Goal: Ask a question: Seek information or help from site administrators or community

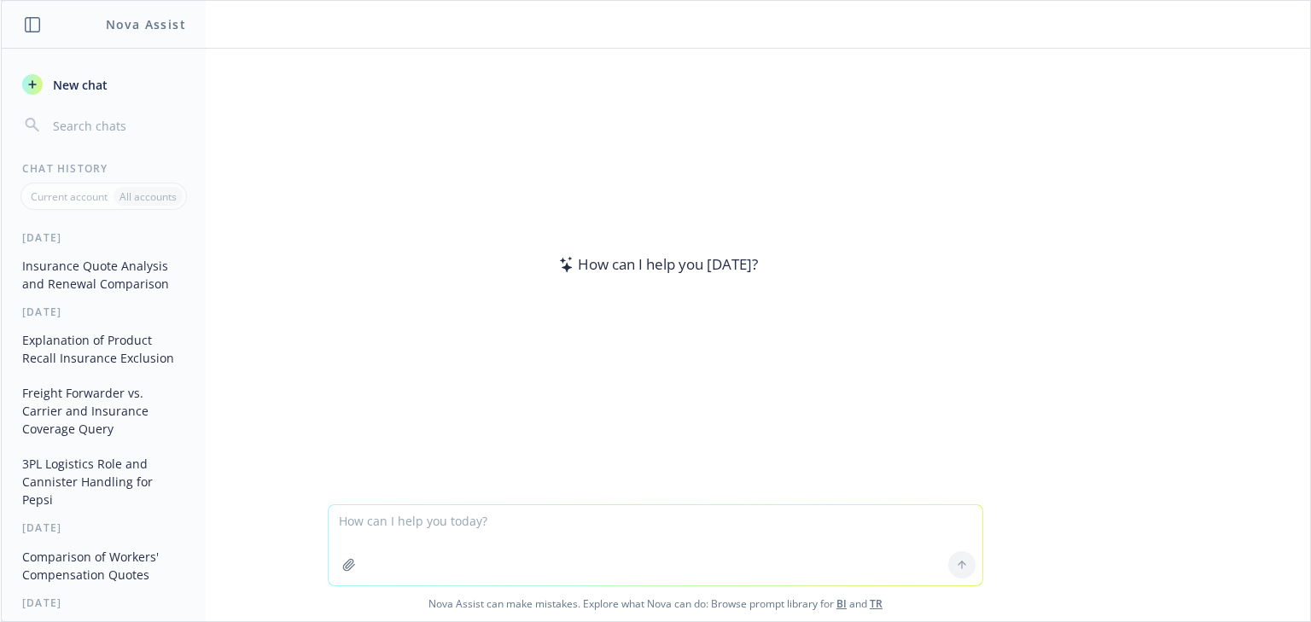
click at [521, 550] on textarea at bounding box center [656, 545] width 654 height 80
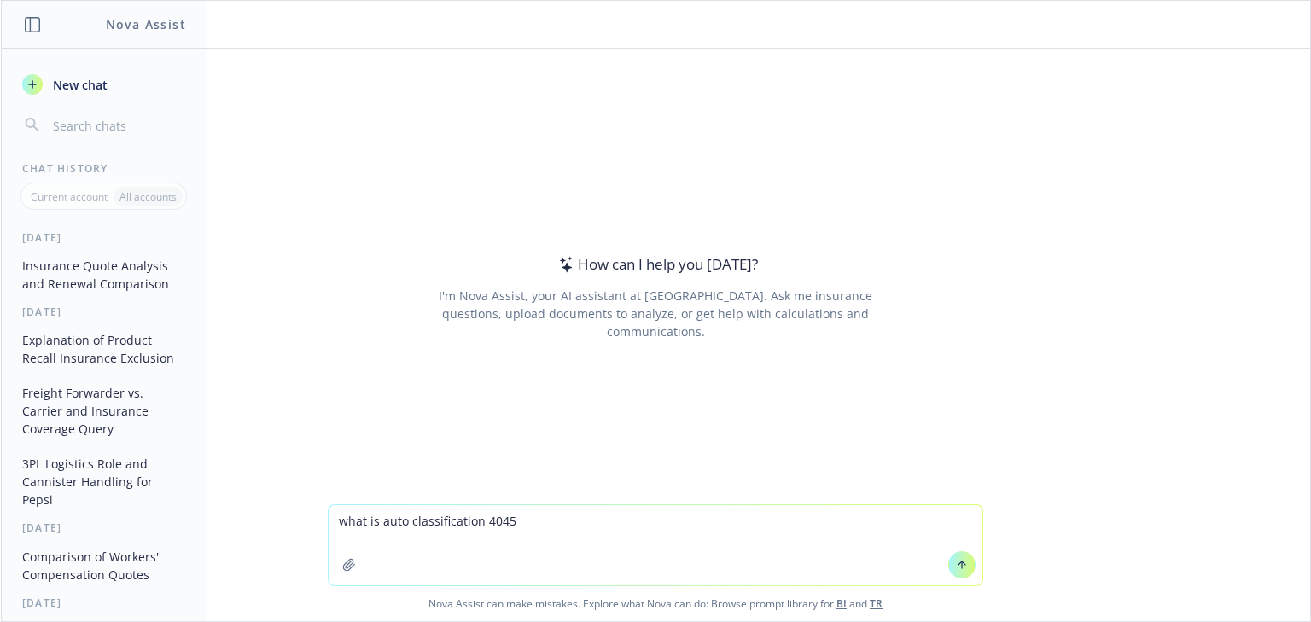
type textarea "what is auto classification 40453"
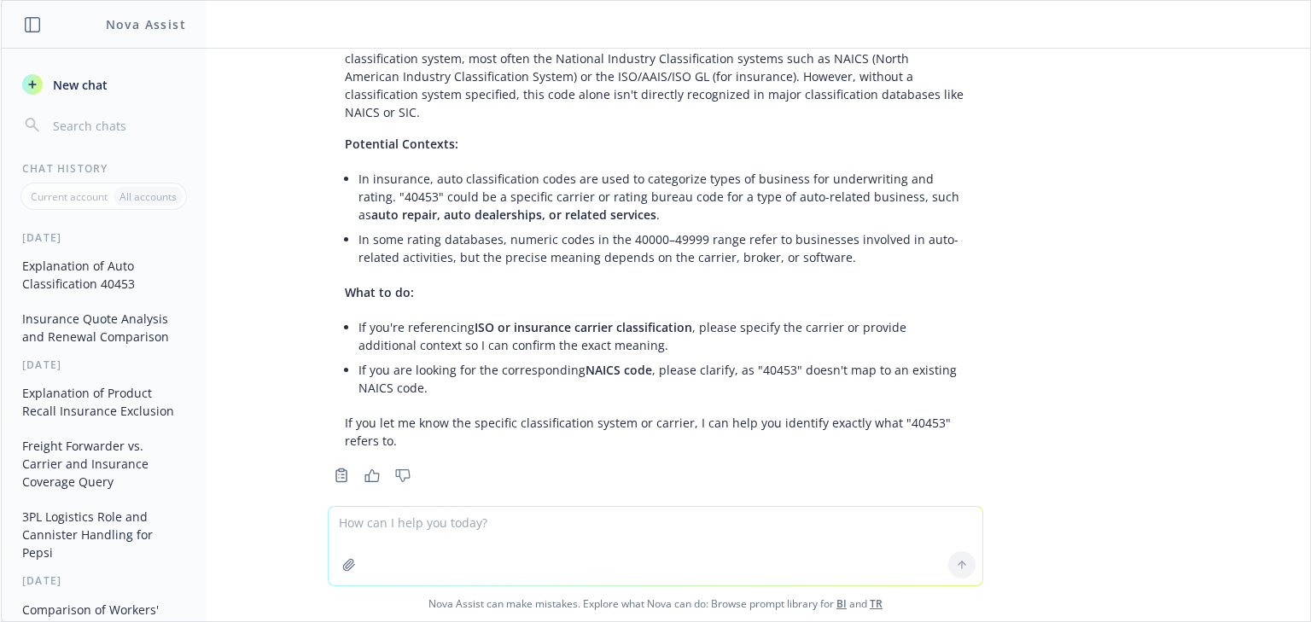
scroll to position [94, 0]
